Goal: Information Seeking & Learning: Check status

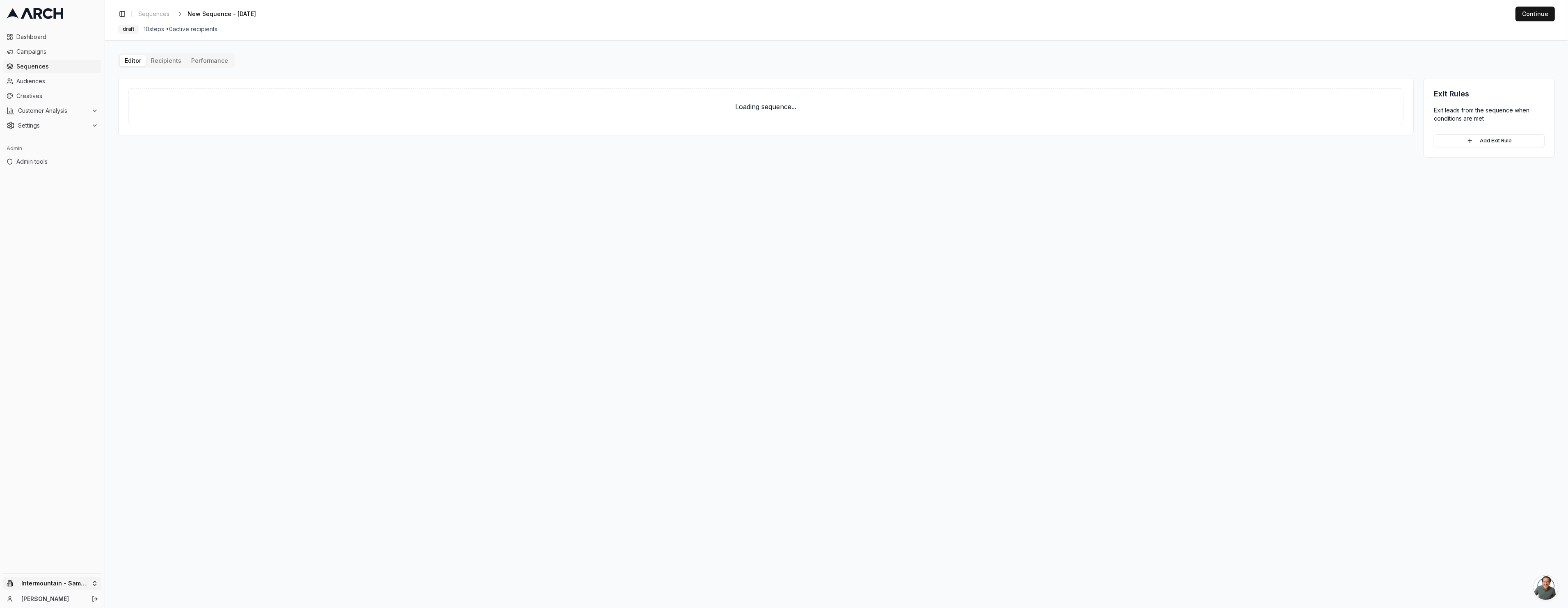
click at [69, 586] on html "Dashboard Campaigns Sequences Audiences Creatives Customer Analysis Settings Ad…" at bounding box center [784, 304] width 1568 height 608
click at [145, 458] on input "text" at bounding box center [156, 456] width 75 height 17
type input "my"
click at [347, 395] on html "Dashboard Campaigns Sequences Audiences Creatives Customer Analysis Settings Ad…" at bounding box center [784, 304] width 1568 height 608
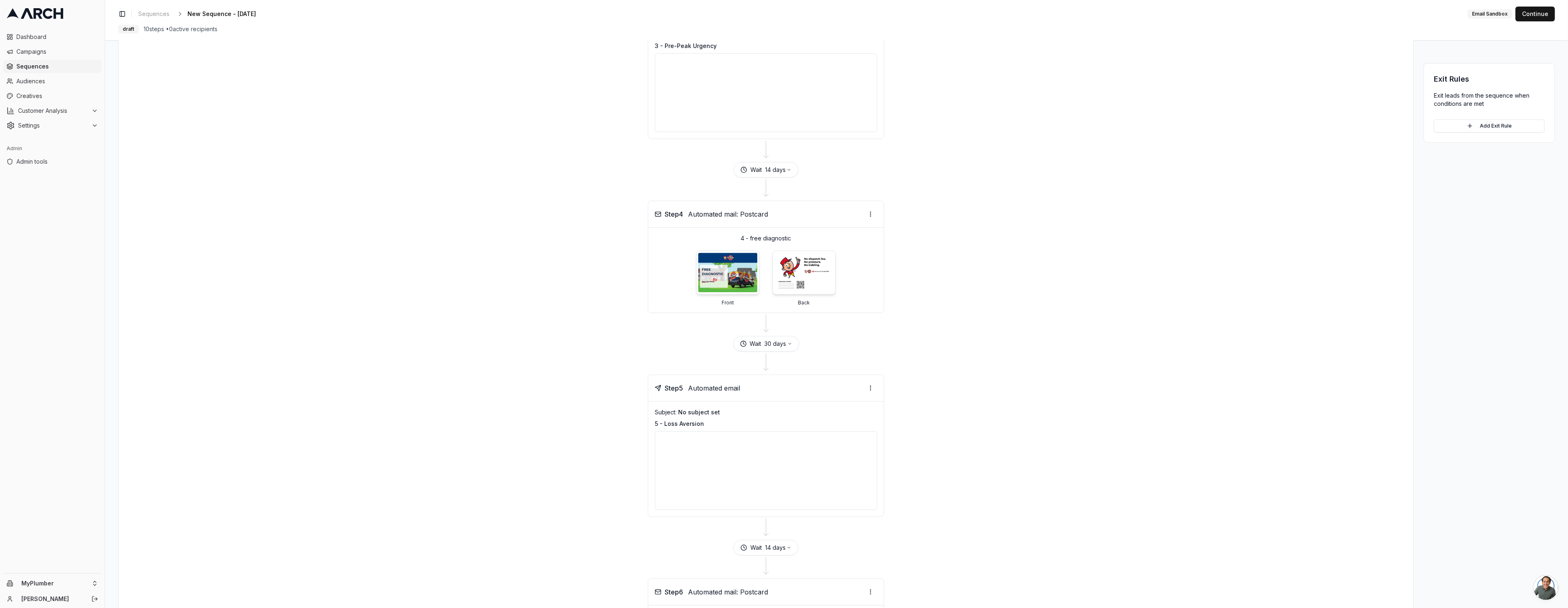
scroll to position [549, 0]
click at [604, 317] on div at bounding box center [766, 323] width 1275 height 23
click at [722, 268] on img at bounding box center [728, 272] width 62 height 42
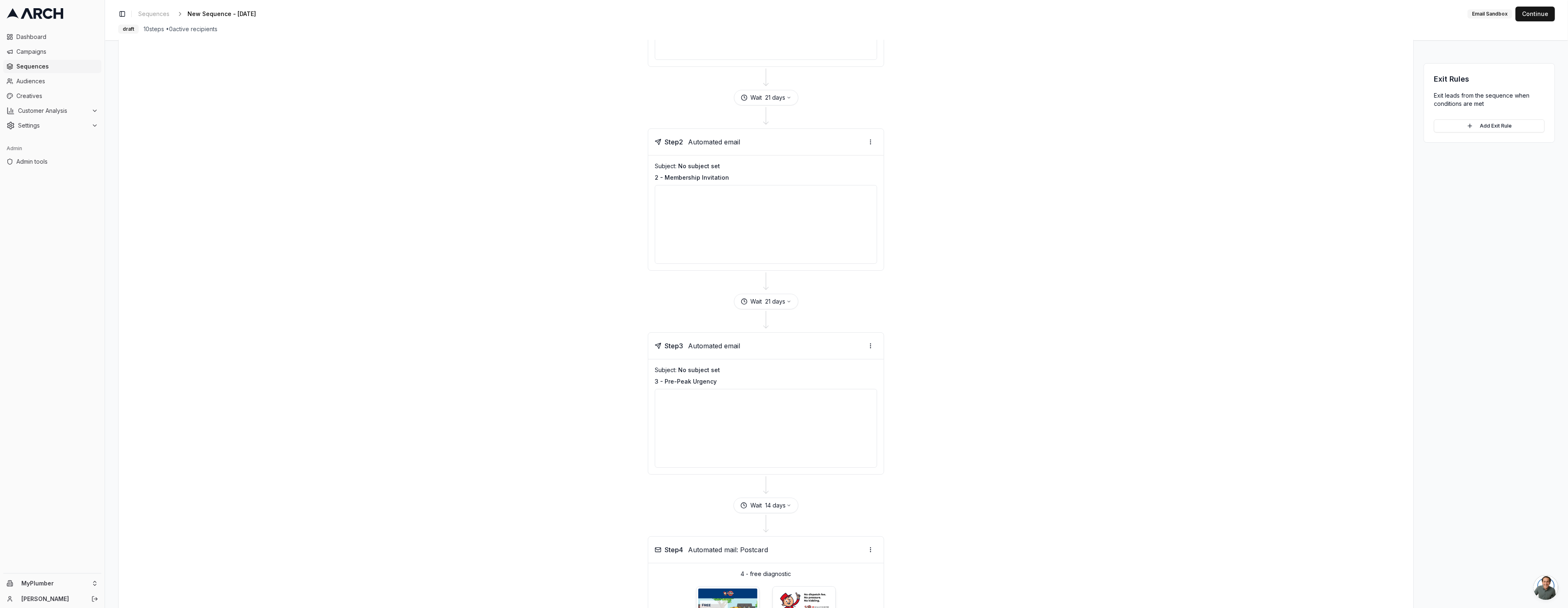
scroll to position [0, 0]
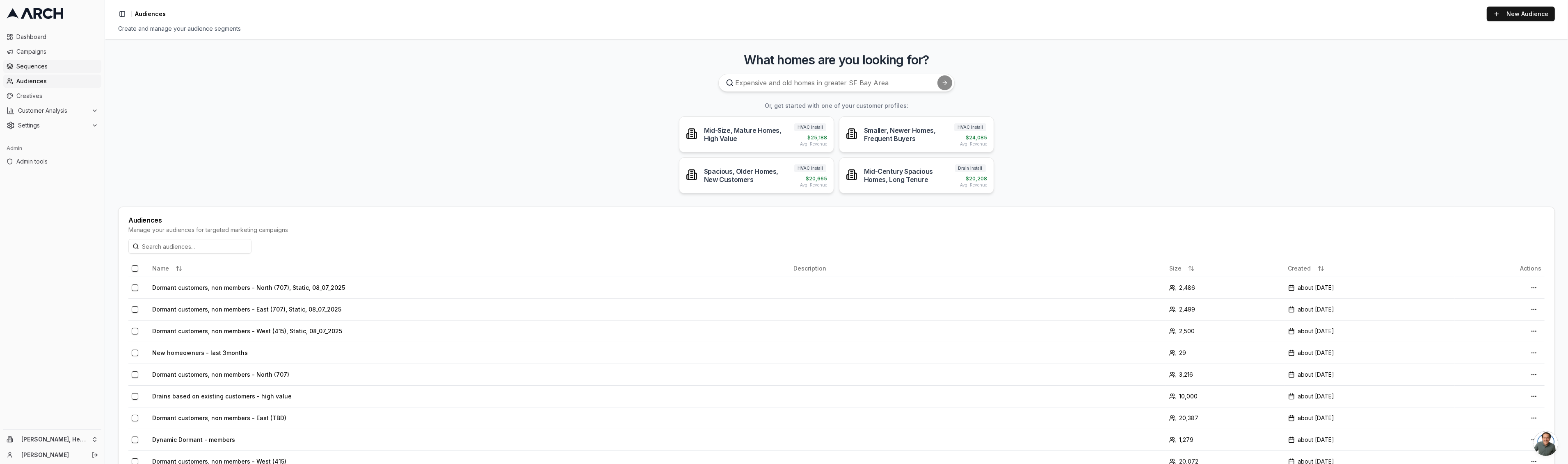
click at [56, 69] on span "Sequences" at bounding box center [57, 66] width 82 height 8
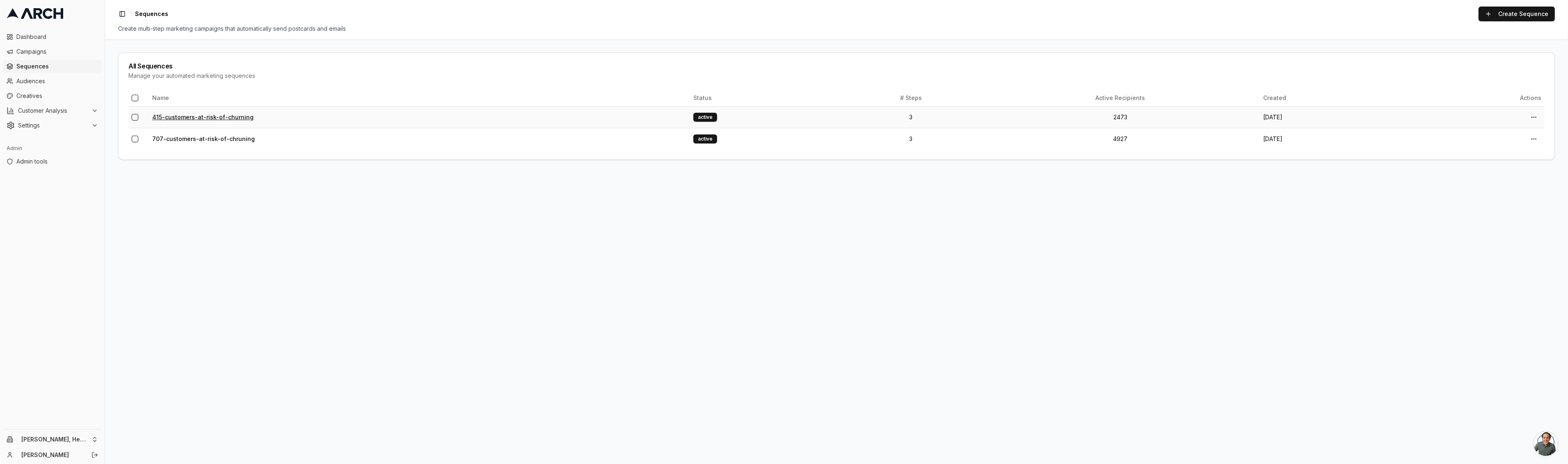
click at [229, 117] on link "415-customers-at-risk-of-churning" at bounding box center [203, 117] width 101 height 7
click at [227, 138] on link "707-customers-at-risk-of-chruning" at bounding box center [204, 139] width 103 height 7
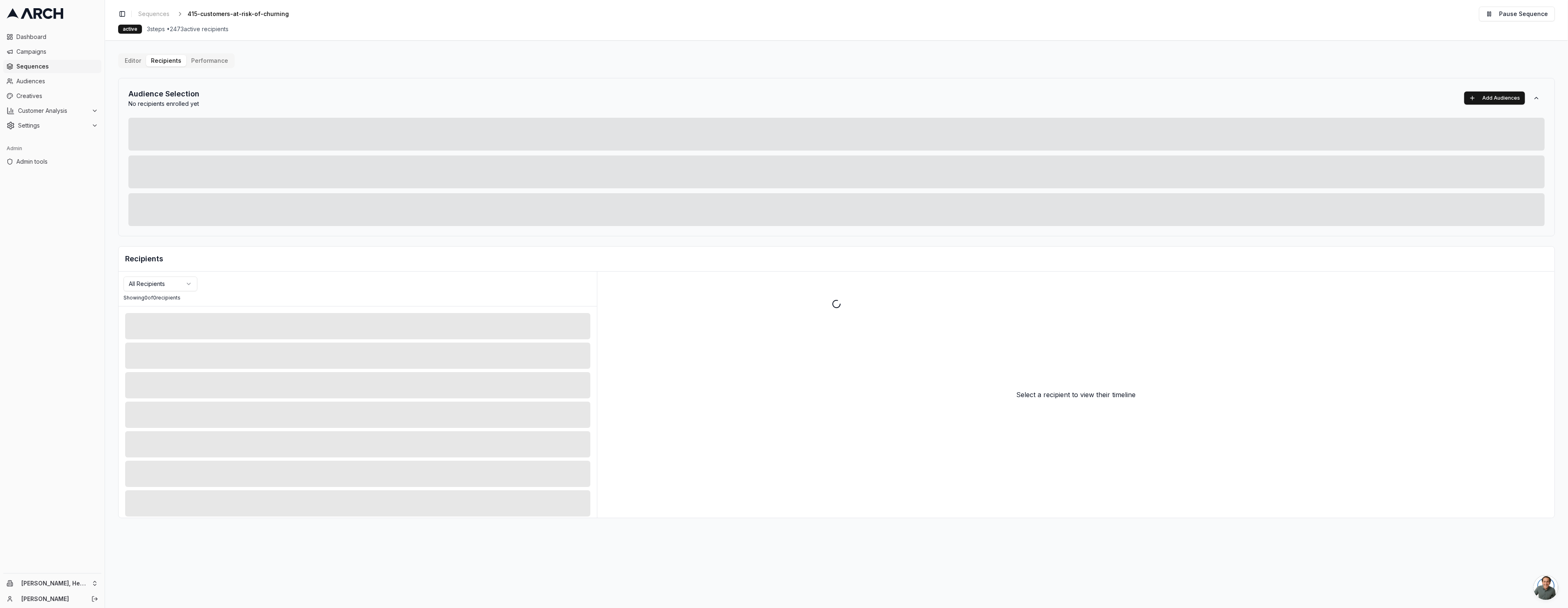
click at [219, 63] on div at bounding box center [837, 304] width 1463 height 608
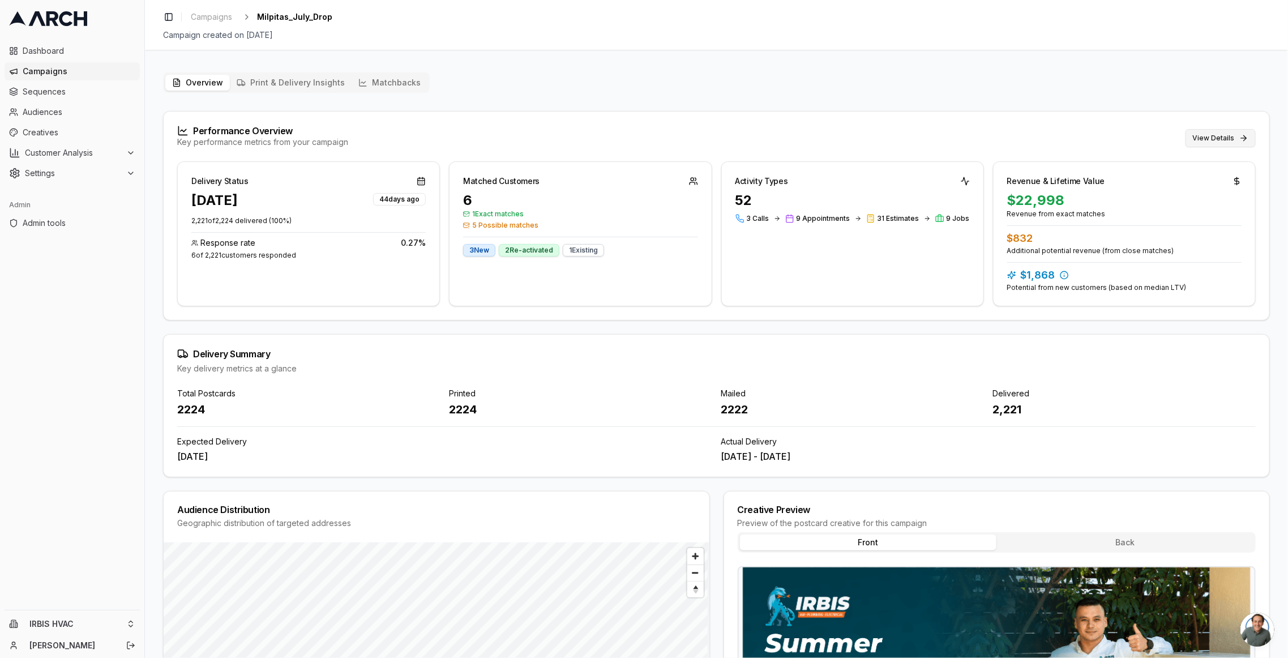
click at [1201, 140] on button "View Details" at bounding box center [1221, 138] width 70 height 18
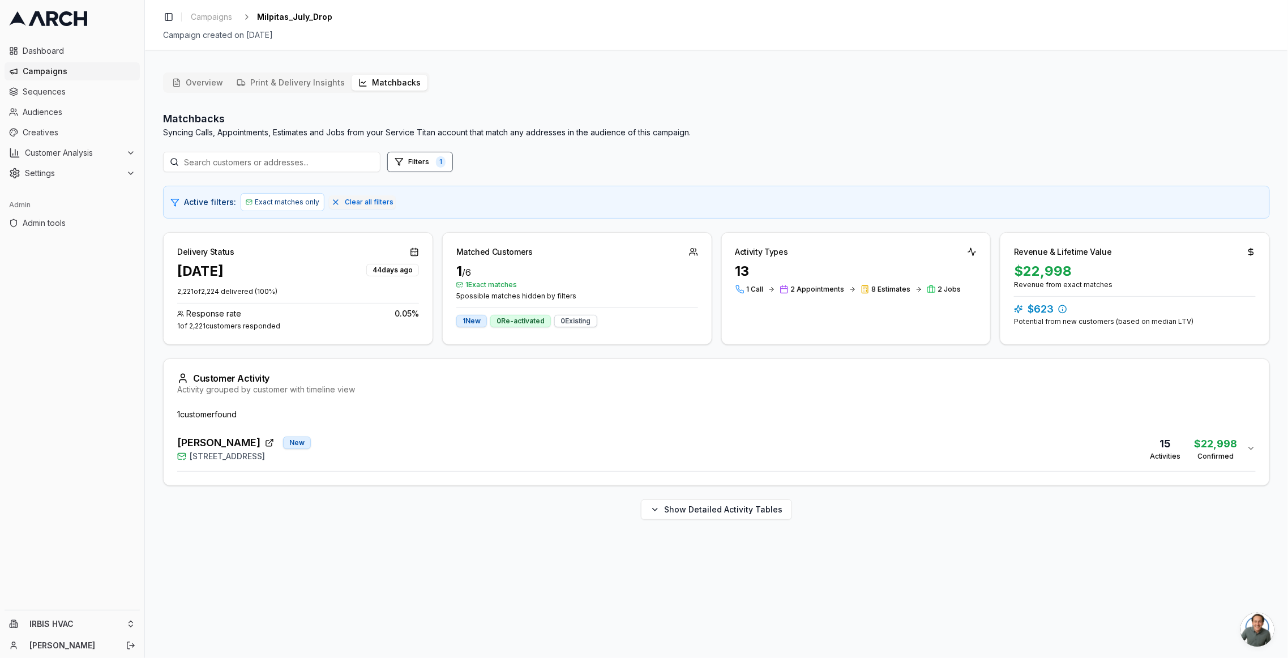
click at [373, 438] on div "Kathir Govind New 1549 Portola Drive, Milpitas, CA 95035 15 Activities $22,998 …" at bounding box center [712, 448] width 1070 height 27
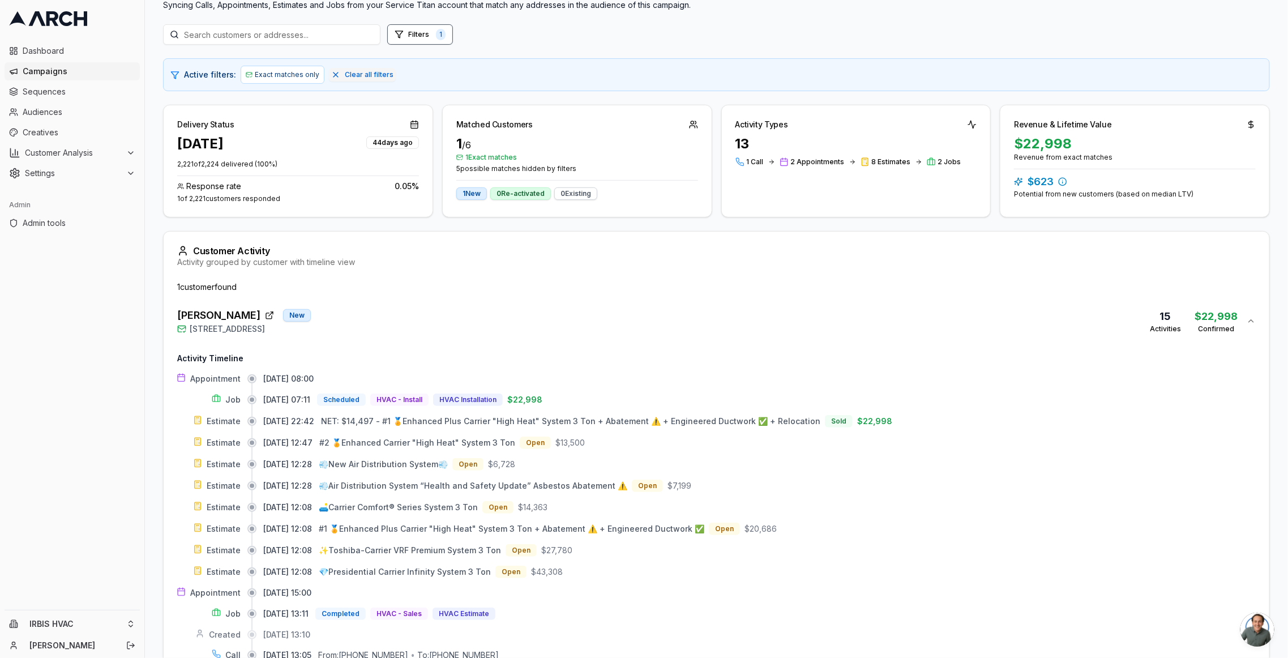
scroll to position [220, 0]
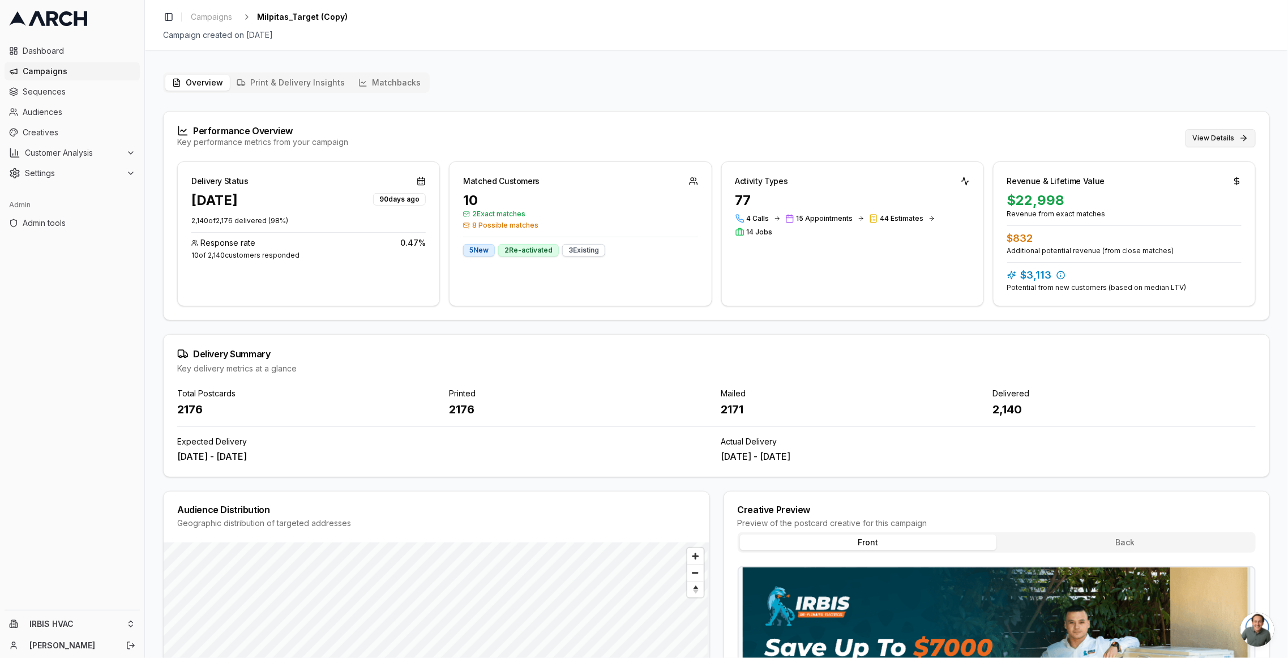
click at [1206, 144] on button "View Details" at bounding box center [1221, 138] width 70 height 18
